Goal: Task Accomplishment & Management: Complete application form

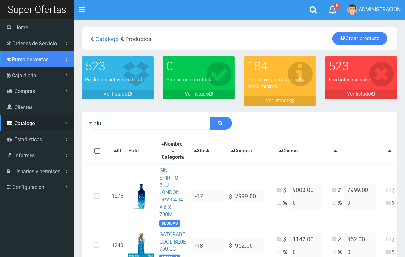
click at [28, 61] on span "Punto de ventas" at bounding box center [30, 60] width 37 height 6
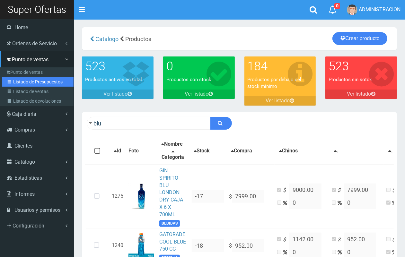
click at [34, 79] on link "Listado de Presupuestos" at bounding box center [38, 82] width 72 height 10
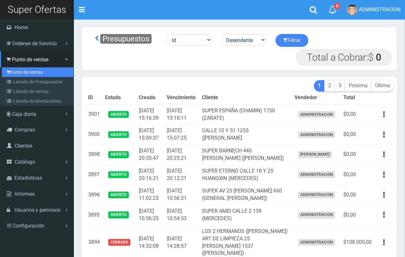
click at [28, 69] on link "Punto de ventas" at bounding box center [38, 72] width 72 height 10
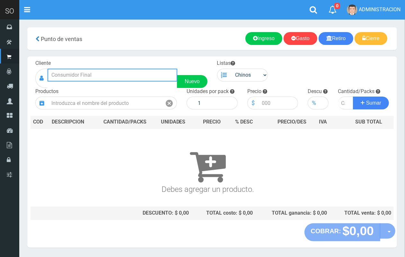
click at [142, 75] on input "text" at bounding box center [113, 75] width 130 height 13
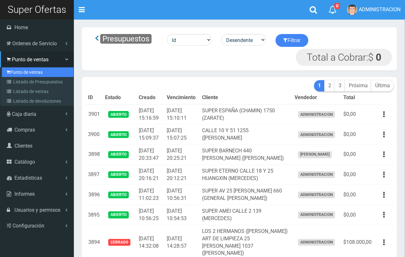
click at [16, 69] on link "Punto de ventas" at bounding box center [38, 72] width 72 height 10
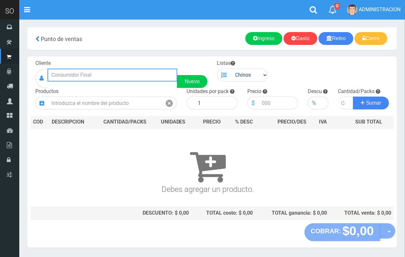
click at [127, 75] on input "text" at bounding box center [113, 75] width 130 height 13
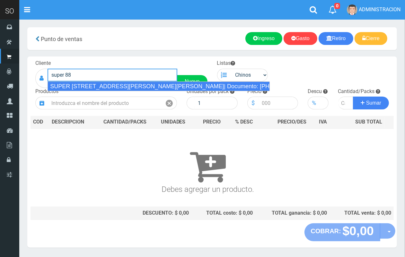
click at [121, 87] on div "SUPER 88 CALLE 32 2800 SOFIA (ZARATE)| Documento: 5466333669 | Teléfono:" at bounding box center [159, 87] width 222 height 10
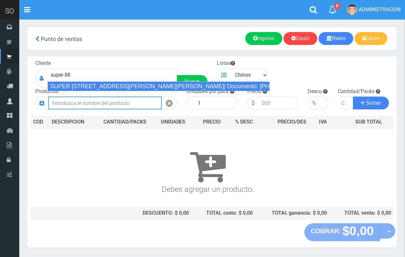
type input "SUPER 88 CALLE 32 2800 SOFIA (ZARATE)| Documento: 5466333669 | Teléfono:"
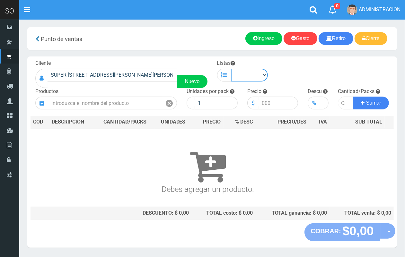
drag, startPoint x: 237, startPoint y: 76, endPoint x: 240, endPoint y: 81, distance: 5.9
click at [237, 76] on select "Chinos . ." at bounding box center [249, 75] width 37 height 13
select select "1"
click at [231, 69] on select "Chinos . ." at bounding box center [249, 75] width 37 height 13
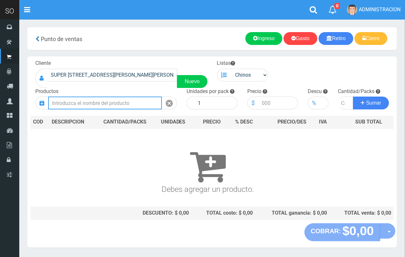
drag, startPoint x: 118, startPoint y: 100, endPoint x: 53, endPoint y: 4, distance: 115.6
click at [117, 100] on input "text" at bounding box center [105, 103] width 114 height 13
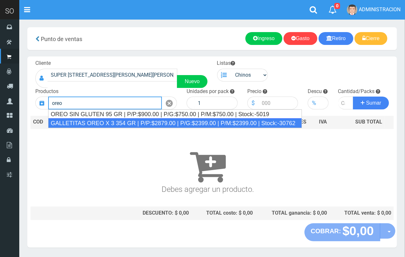
click at [102, 121] on div "GALLETITAS OREO X 3 354 GR | P/P:$2879.00 | P/G:$2399.00 | P/M:$2399.00 | Stock…" at bounding box center [175, 124] width 254 height 10
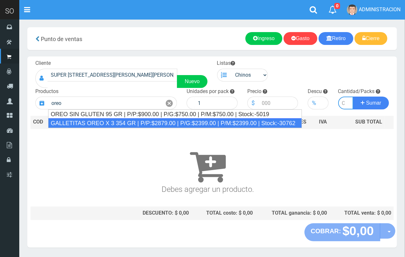
type input "GALLETITAS OREO X 3 354 GR | P/P:$2879.00 | P/G:$2399.00 | P/M:$2399.00 | Stock…"
type input "12"
type input "2879.00"
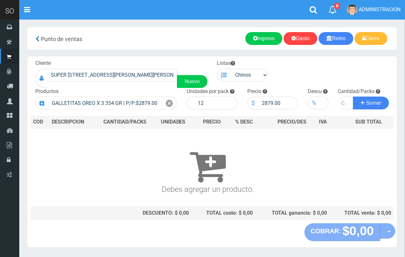
drag, startPoint x: 171, startPoint y: 105, endPoint x: 134, endPoint y: 103, distance: 37.7
click at [170, 103] on icon at bounding box center [169, 103] width 7 height 9
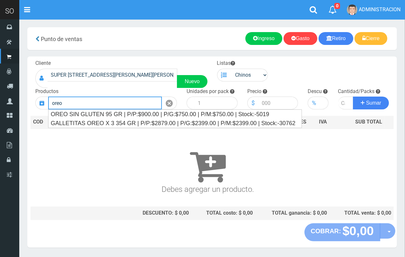
drag, startPoint x: 81, startPoint y: 104, endPoint x: 54, endPoint y: 105, distance: 27.7
click at [54, 105] on input "oreo" at bounding box center [105, 103] width 114 height 13
type input "o"
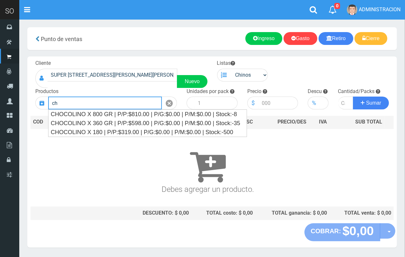
type input "c"
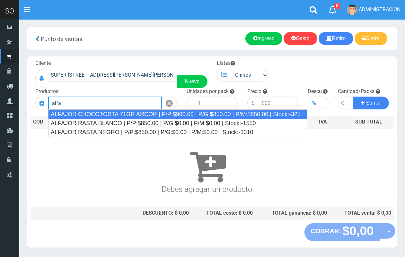
click at [101, 115] on div "ALFAJOR CHOCOTORTA 71GR ARCOR | P/P:$900.00 | P/G:$850.00 | P/M:$850.00 | Stock…" at bounding box center [177, 115] width 259 height 10
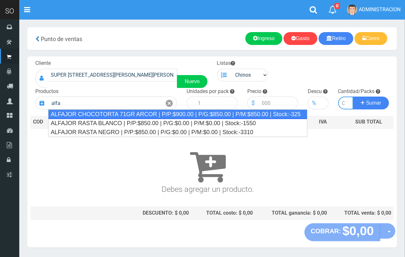
type input "ALFAJOR CHOCOTORTA 71GR ARCOR | P/P:$900.00 | P/G:$850.00 | P/M:$850.00 | Stock…"
type input "21"
type input "900.00"
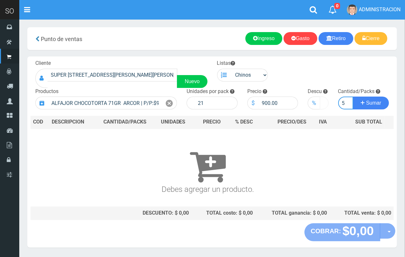
scroll to position [0, 1]
type input "5"
click at [353, 97] on button "Sumar" at bounding box center [371, 103] width 36 height 13
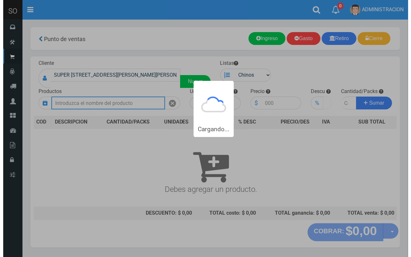
scroll to position [0, 0]
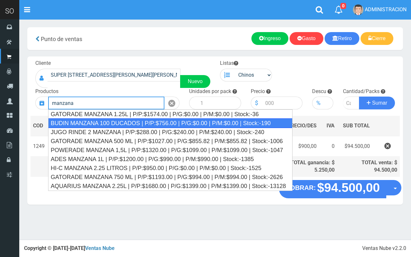
drag, startPoint x: 120, startPoint y: 119, endPoint x: 118, endPoint y: 115, distance: 4.6
click at [119, 117] on ul "GATORADE MANZANA 1.25L | P/P:$1574.00 | P/G:$0.00 | P/M:$0.00 | Stock:-36 BUDIN…" at bounding box center [170, 151] width 245 height 82
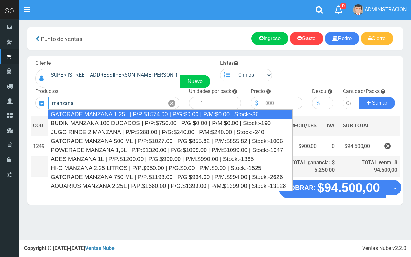
click at [118, 115] on div "GATORADE MANZANA 1.25L | P/P:$1574.00 | P/G:$0.00 | P/M:$0.00 | Stock:-36" at bounding box center [170, 115] width 245 height 10
type input "GATORADE MANZANA 1.25L | P/P:$1574.00 | P/G:$0.00 | P/M:$0.00 | Stock:-36"
type input "6"
type input "1574.00"
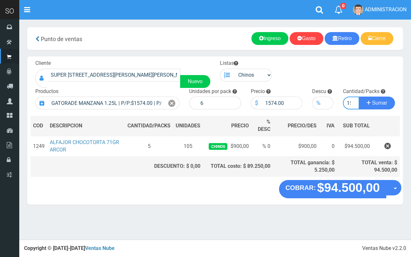
scroll to position [0, 3]
type input "15"
click at [359, 97] on button "Sumar" at bounding box center [377, 103] width 36 height 13
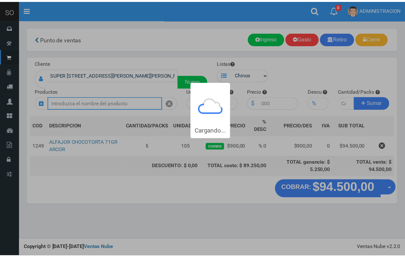
scroll to position [0, 0]
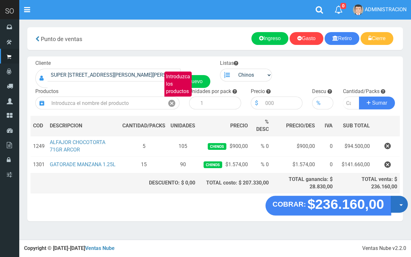
click at [397, 203] on button "Opciones" at bounding box center [399, 204] width 17 height 17
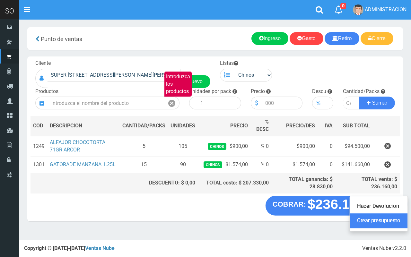
click at [388, 221] on link "Crear presupuesto" at bounding box center [379, 221] width 58 height 15
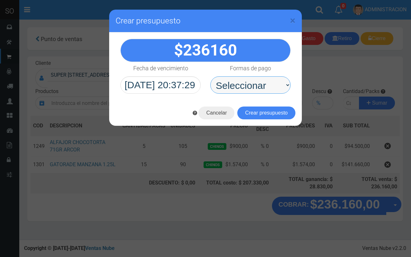
drag, startPoint x: 245, startPoint y: 85, endPoint x: 243, endPoint y: 93, distance: 8.0
click at [245, 86] on select "Seleccionar Efectivo Tarjeta de Crédito Depósito Débito" at bounding box center [251, 84] width 80 height 17
select select "Efectivo"
click at [211, 76] on select "Seleccionar Efectivo Tarjeta de Crédito Depósito Débito" at bounding box center [251, 84] width 80 height 17
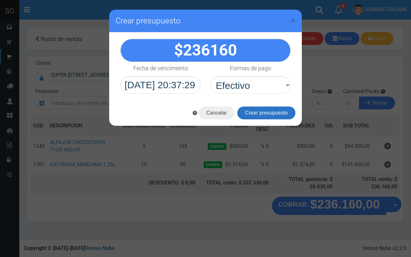
click at [256, 114] on button "Crear presupuesto" at bounding box center [267, 113] width 58 height 13
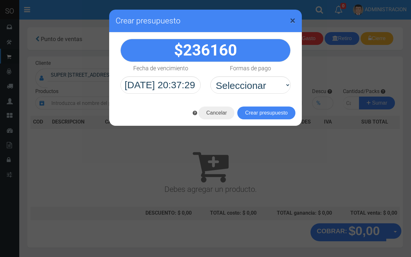
click at [291, 23] on span "×" at bounding box center [292, 20] width 5 height 12
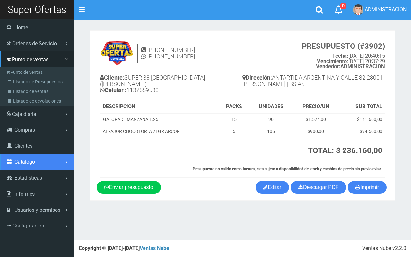
click at [36, 168] on link "Catálogo" at bounding box center [37, 162] width 74 height 16
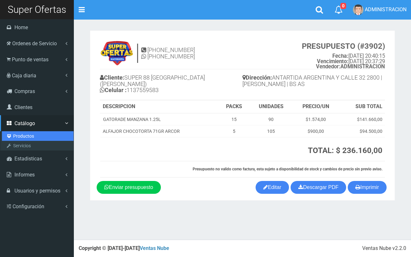
click at [21, 134] on link "Productos" at bounding box center [38, 136] width 72 height 10
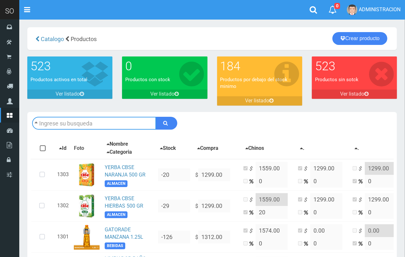
click at [92, 121] on input "text" at bounding box center [94, 123] width 124 height 13
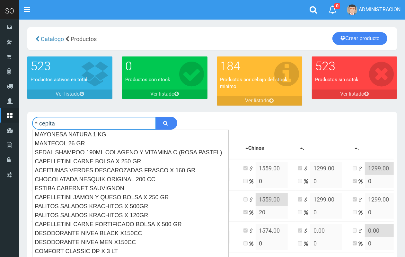
type input "cepita"
click at [156, 117] on button "submit" at bounding box center [167, 123] width 22 height 13
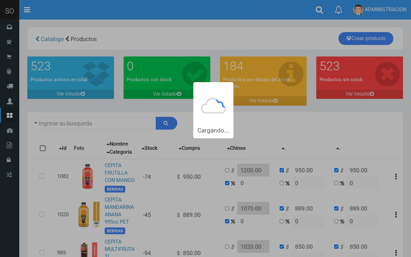
type input "cepita"
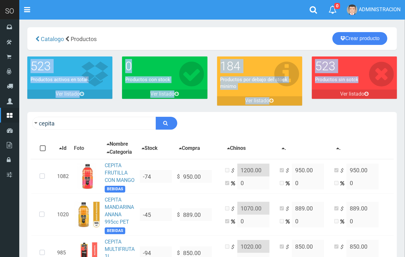
drag, startPoint x: 404, startPoint y: 41, endPoint x: 411, endPoint y: 81, distance: 41.1
click at [405, 86] on html "Cargando... × Nueva alerta Toggle navigation 0" at bounding box center [202, 229] width 405 height 459
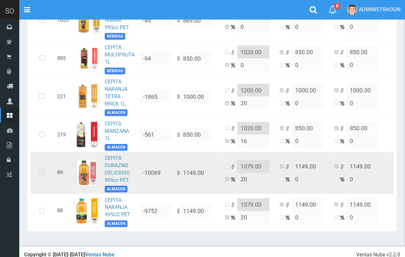
scroll to position [196, 0]
